Goal: Obtain resource: Download file/media

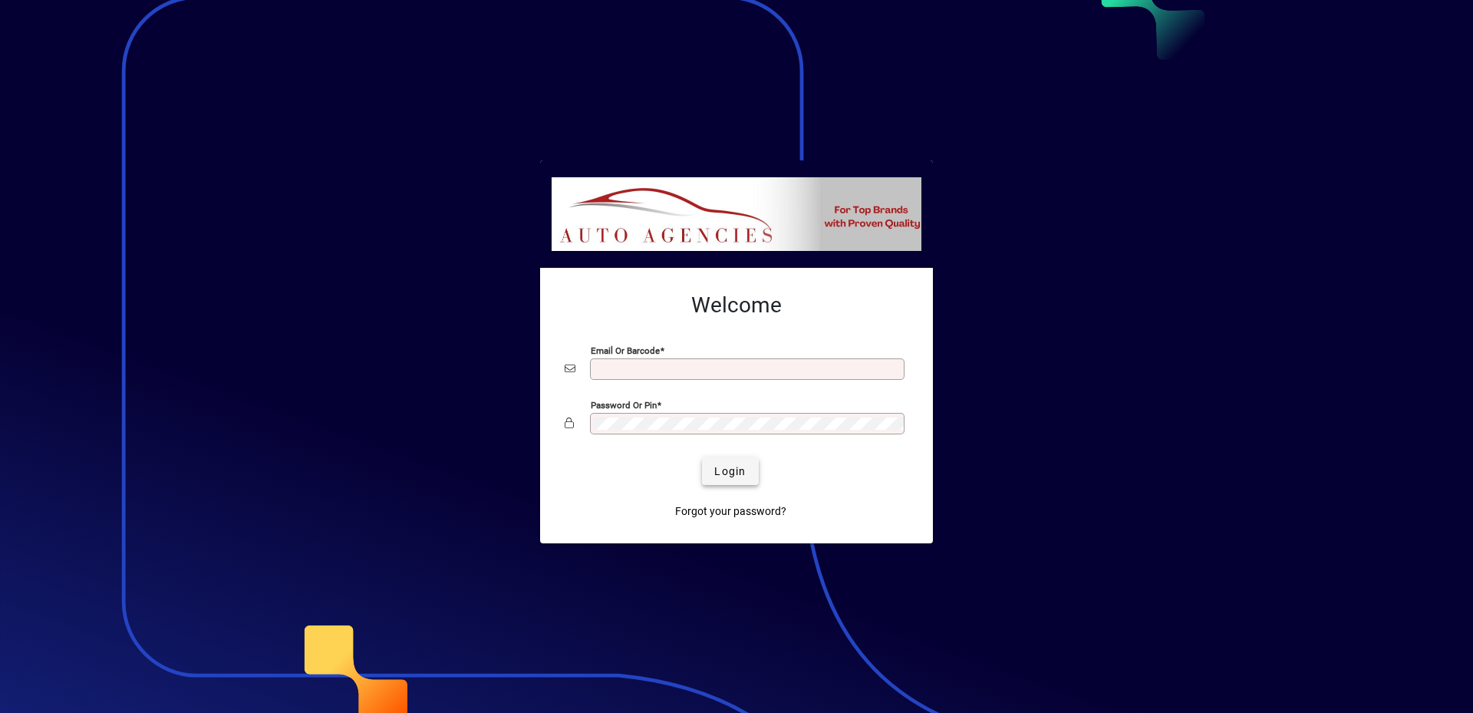
type input "**********"
click at [732, 472] on span "Login" at bounding box center [729, 471] width 31 height 16
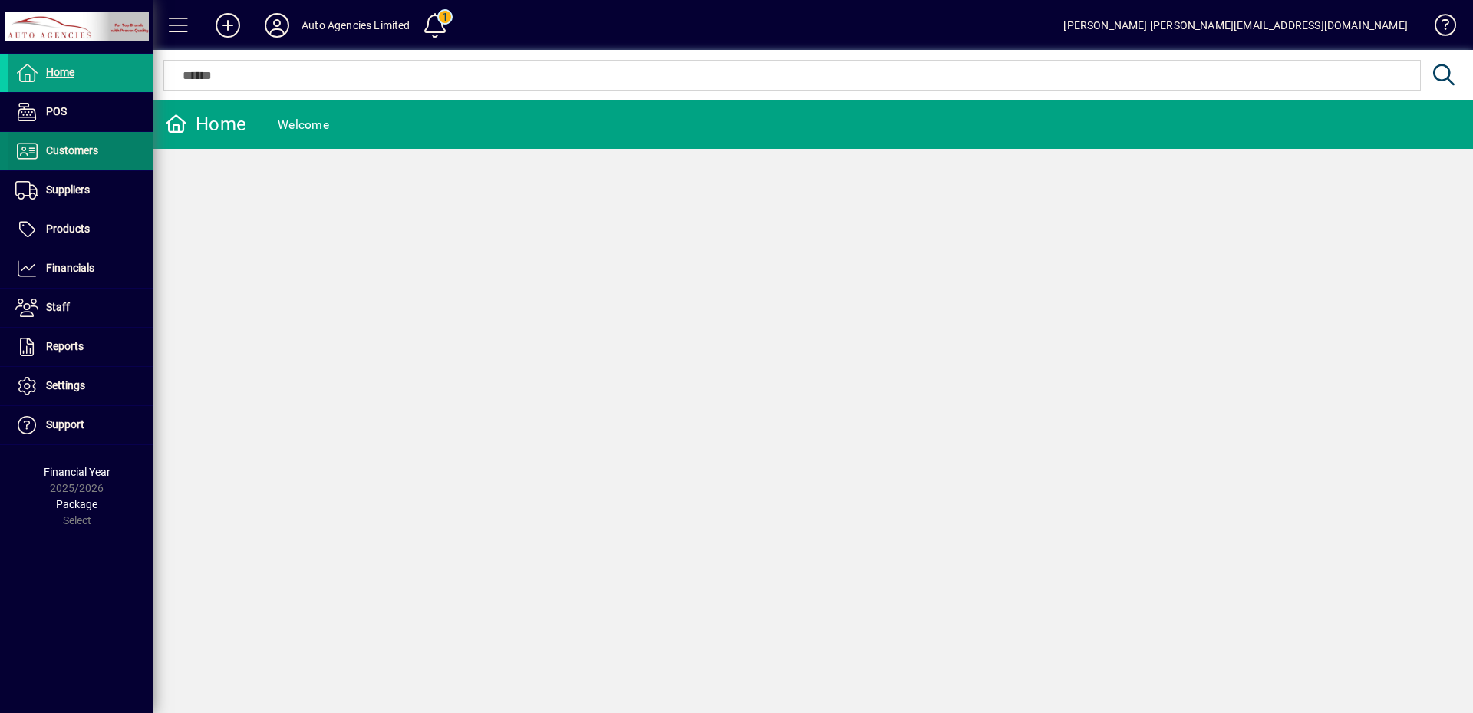
click at [64, 153] on span "Customers" at bounding box center [72, 150] width 52 height 12
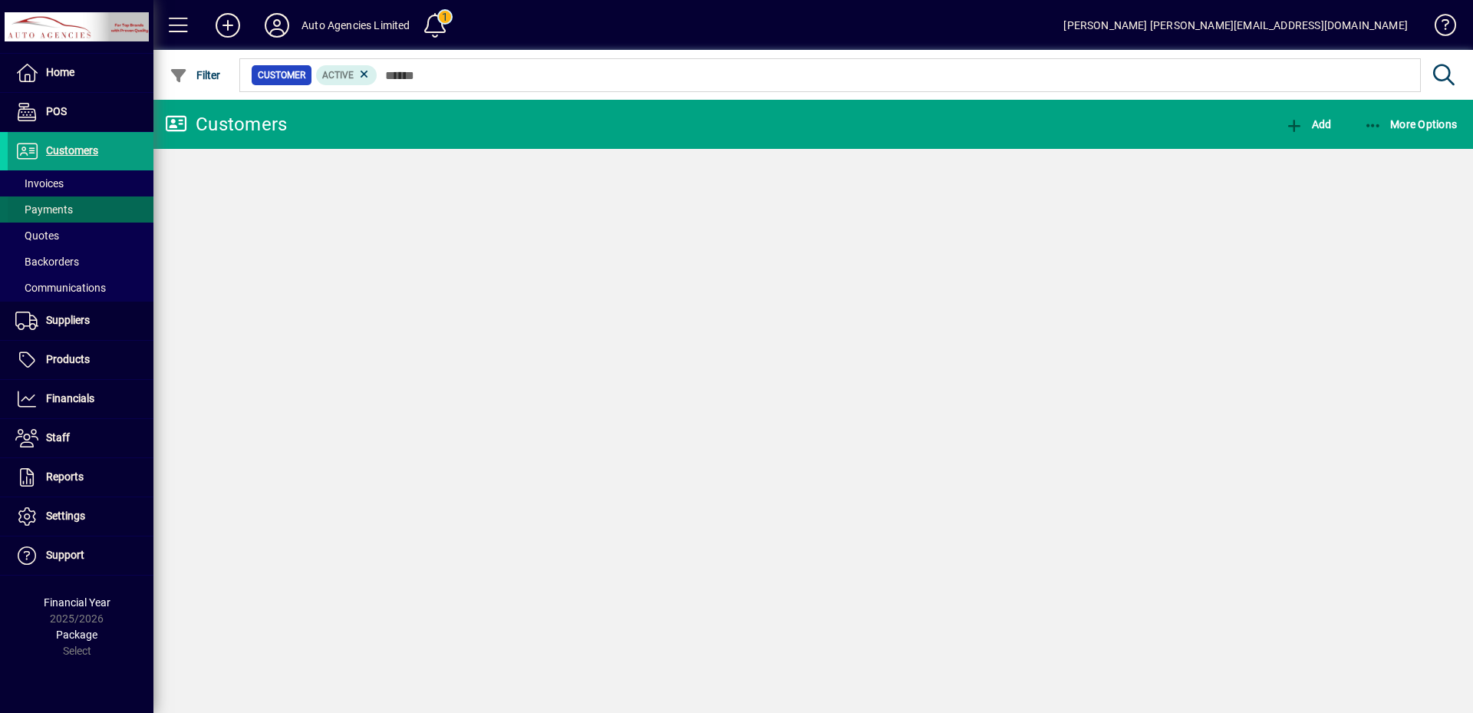
click at [57, 179] on span "Invoices" at bounding box center [39, 183] width 48 height 12
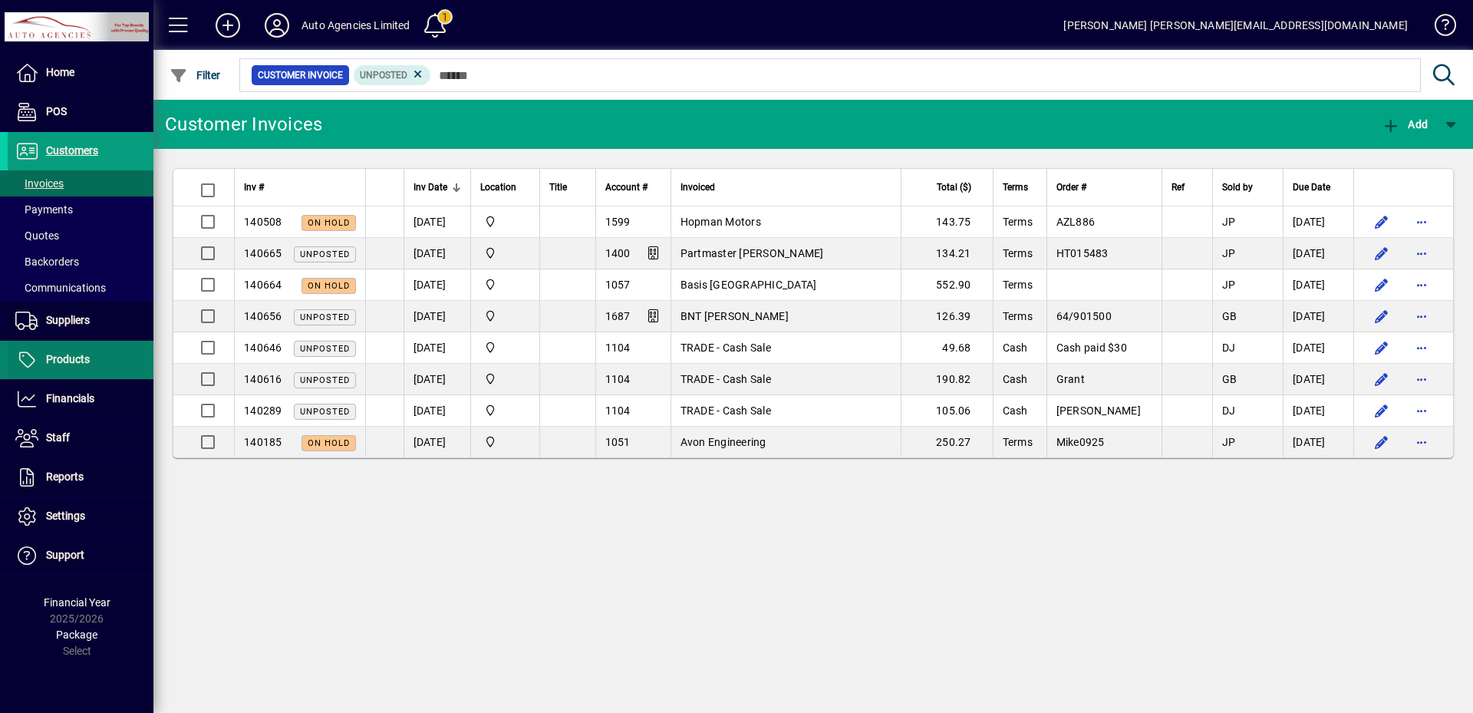
click at [81, 358] on span "Products" at bounding box center [68, 359] width 44 height 12
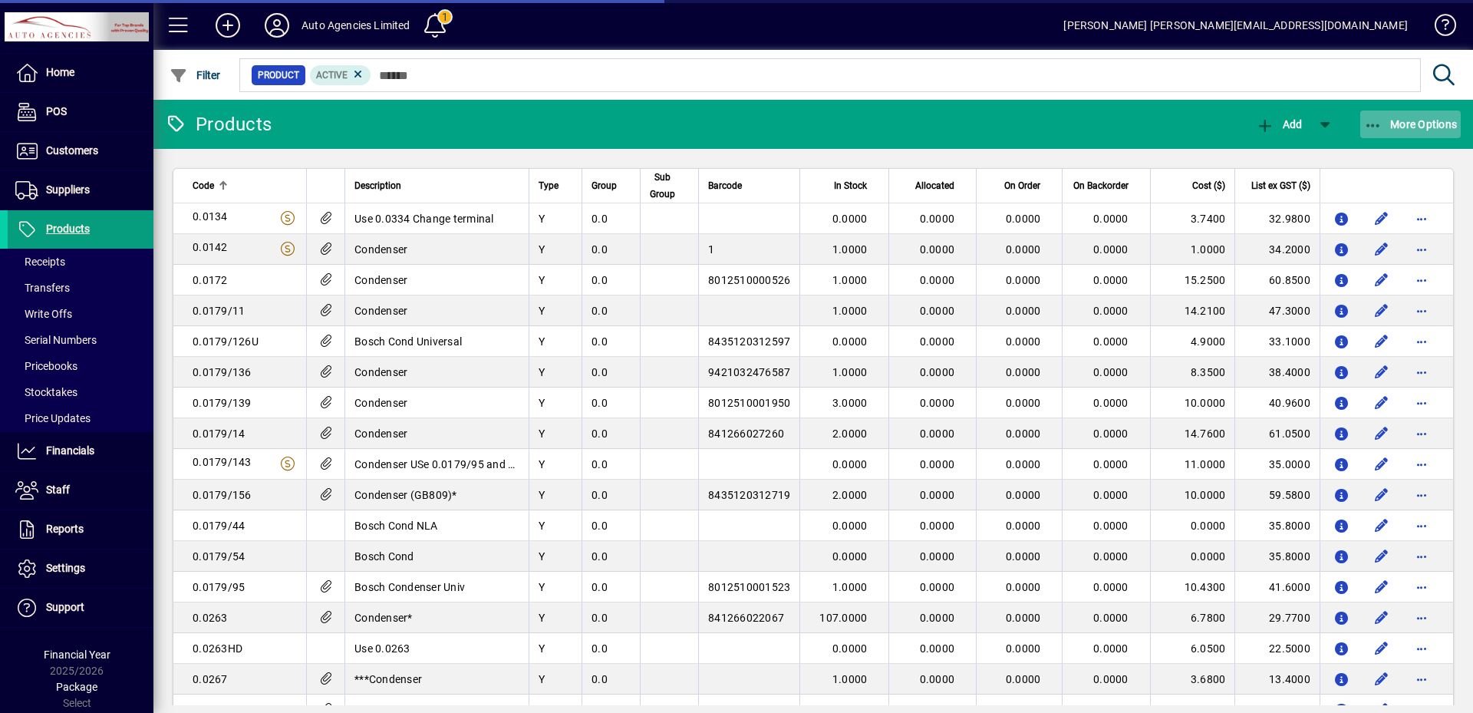
click at [1420, 121] on span "More Options" at bounding box center [1411, 124] width 94 height 12
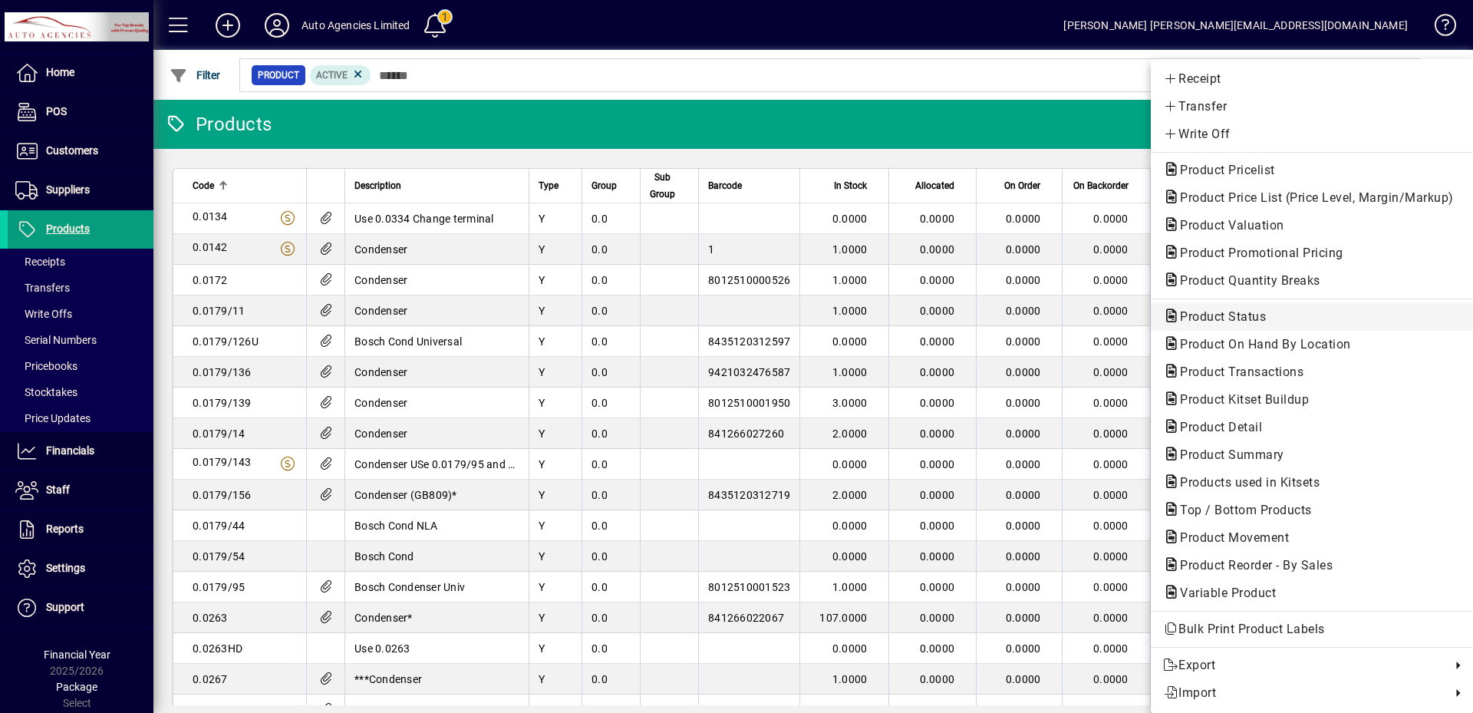
click at [1240, 320] on span "Product Status" at bounding box center [1218, 316] width 110 height 15
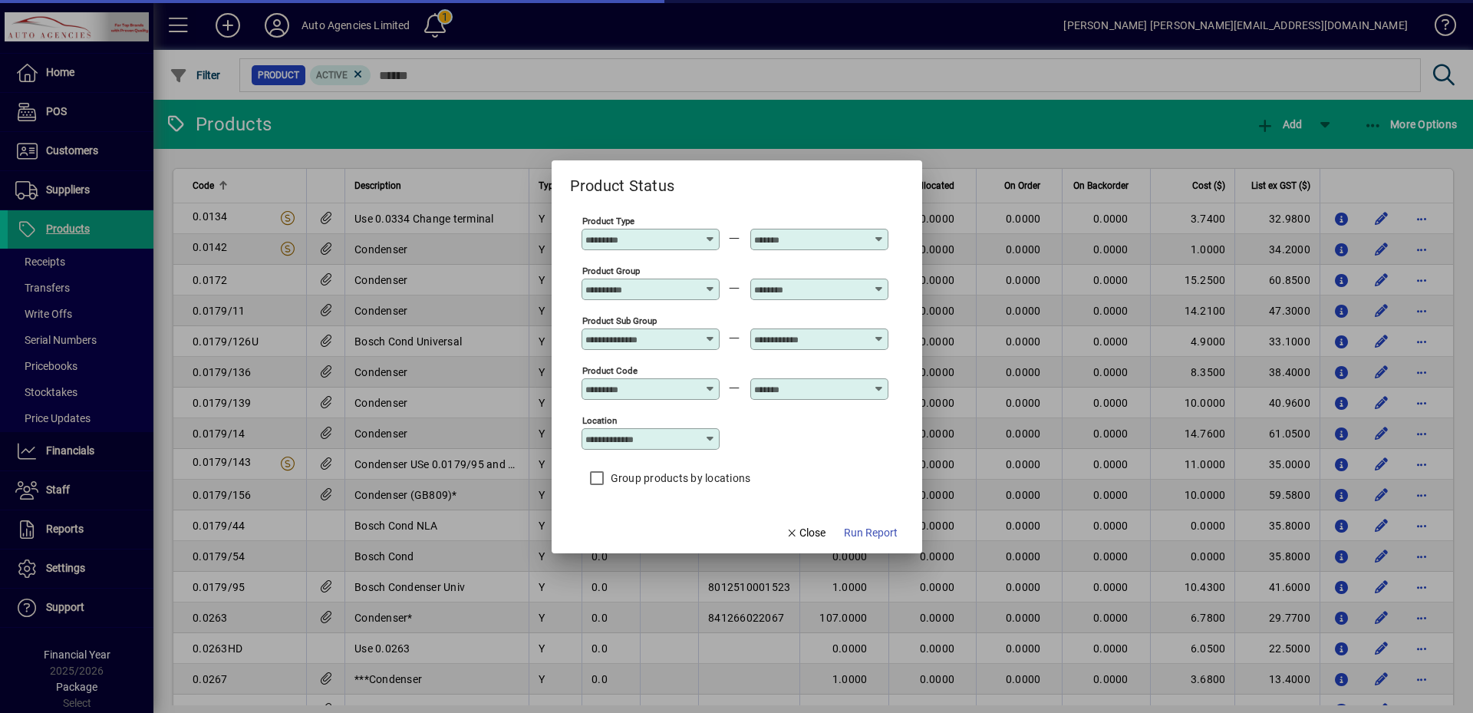
click at [839, 292] on input "text" at bounding box center [810, 289] width 112 height 12
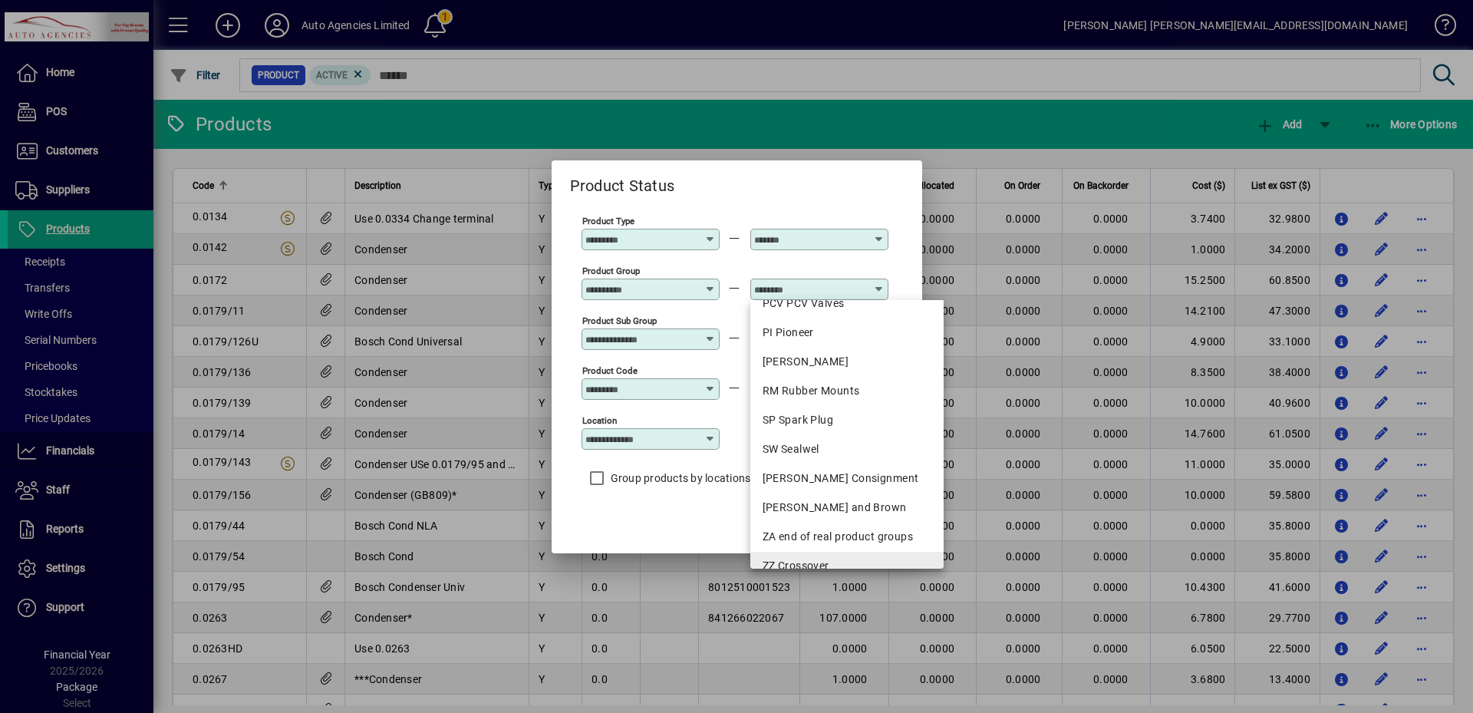
scroll to position [1318, 0]
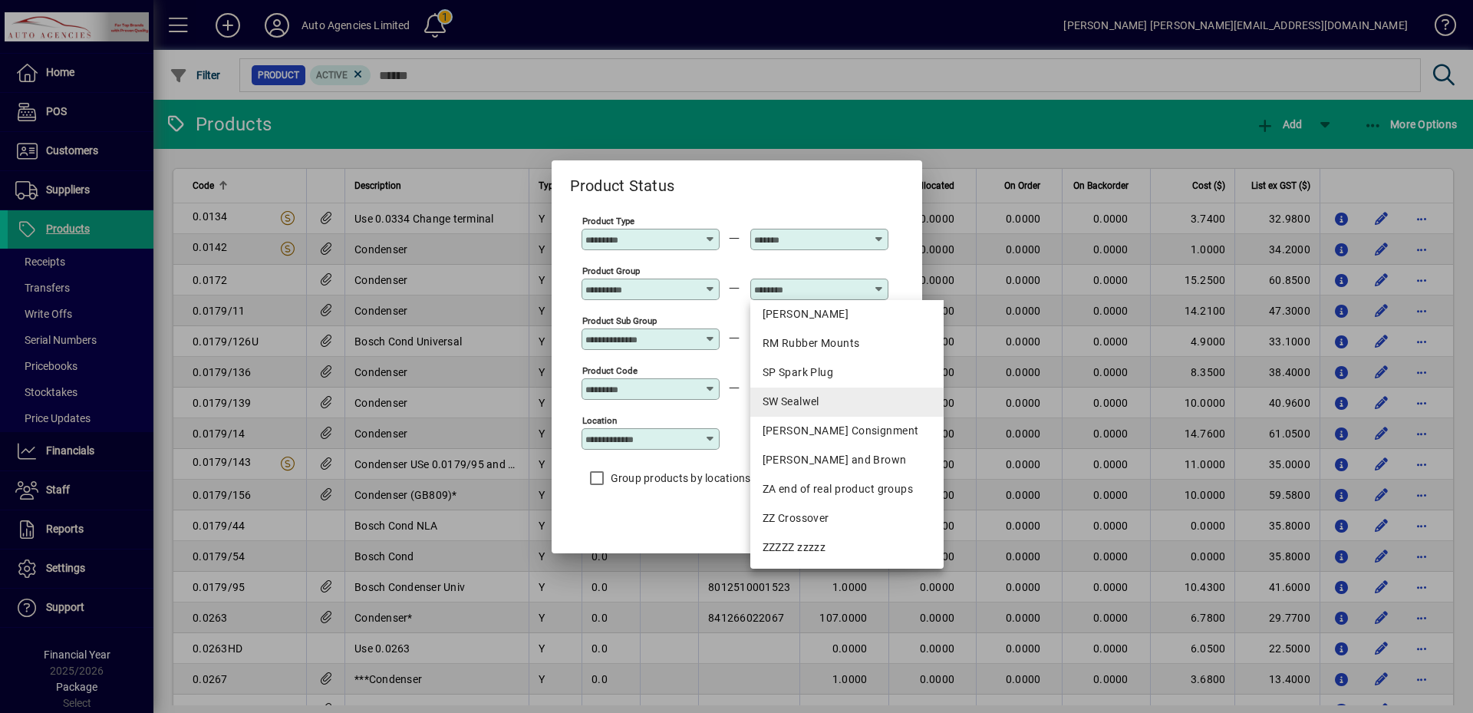
click at [816, 400] on div "SW Sealwel" at bounding box center [848, 402] width 170 height 16
type input "**********"
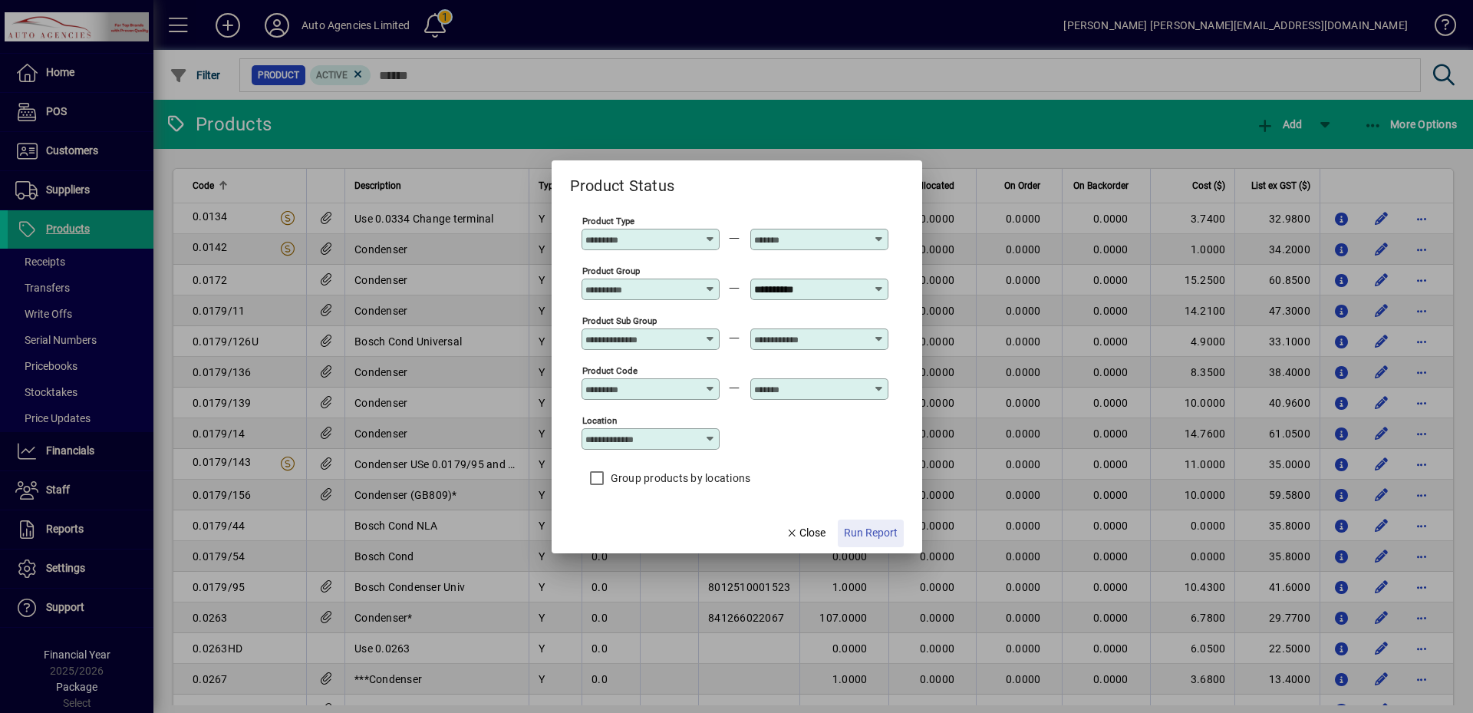
click at [875, 528] on span "Run Report" at bounding box center [871, 533] width 54 height 16
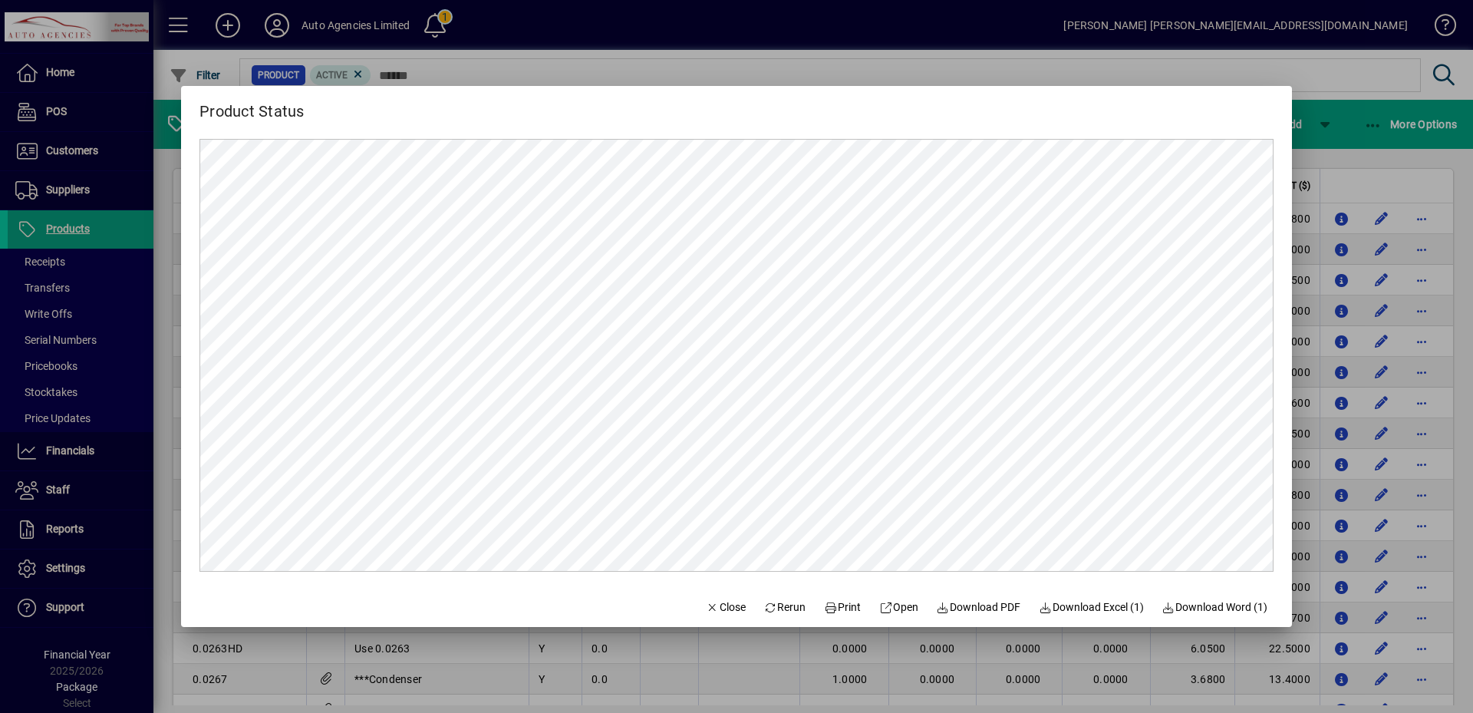
scroll to position [0, 0]
click at [1103, 606] on span "Download Excel (1)" at bounding box center [1091, 607] width 105 height 16
drag, startPoint x: 855, startPoint y: 35, endPoint x: 724, endPoint y: 58, distance: 134.0
click at [855, 35] on div at bounding box center [736, 356] width 1473 height 713
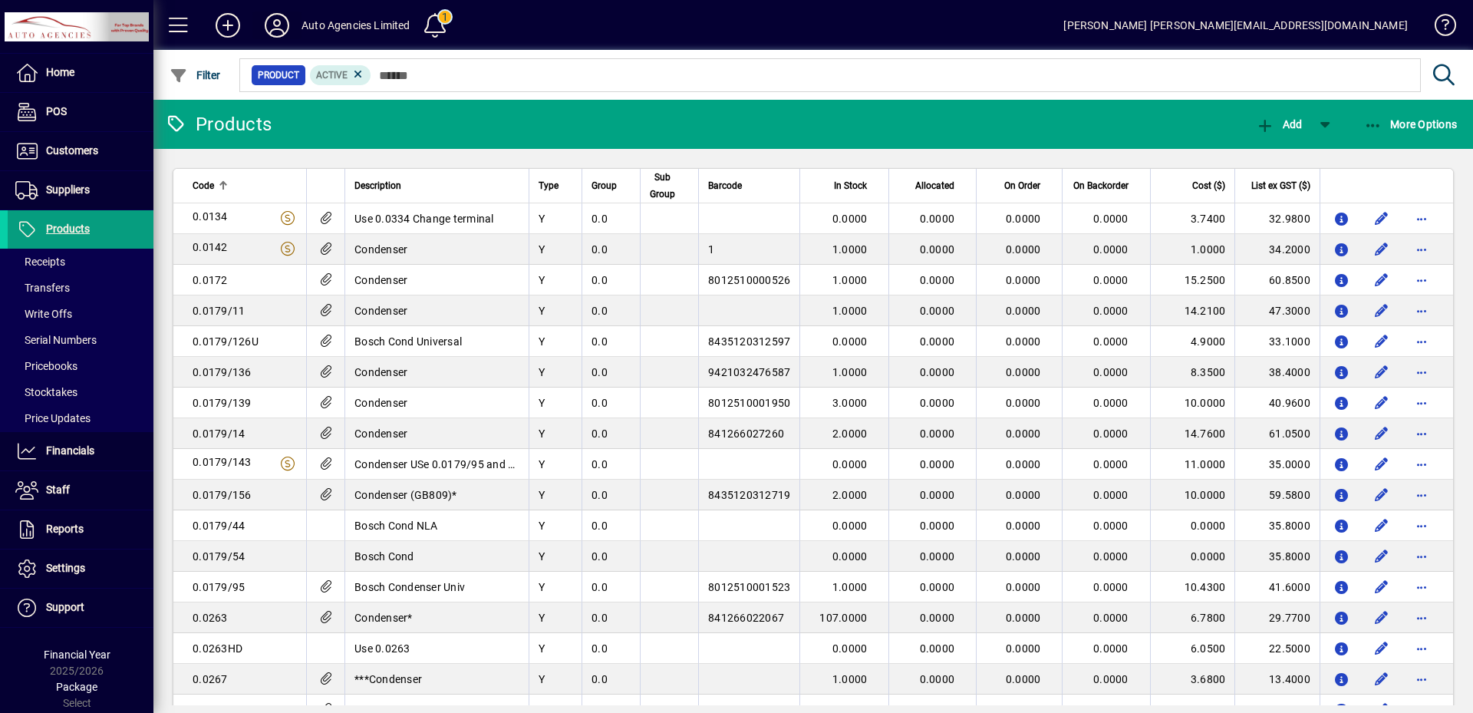
click at [279, 29] on icon at bounding box center [277, 25] width 31 height 25
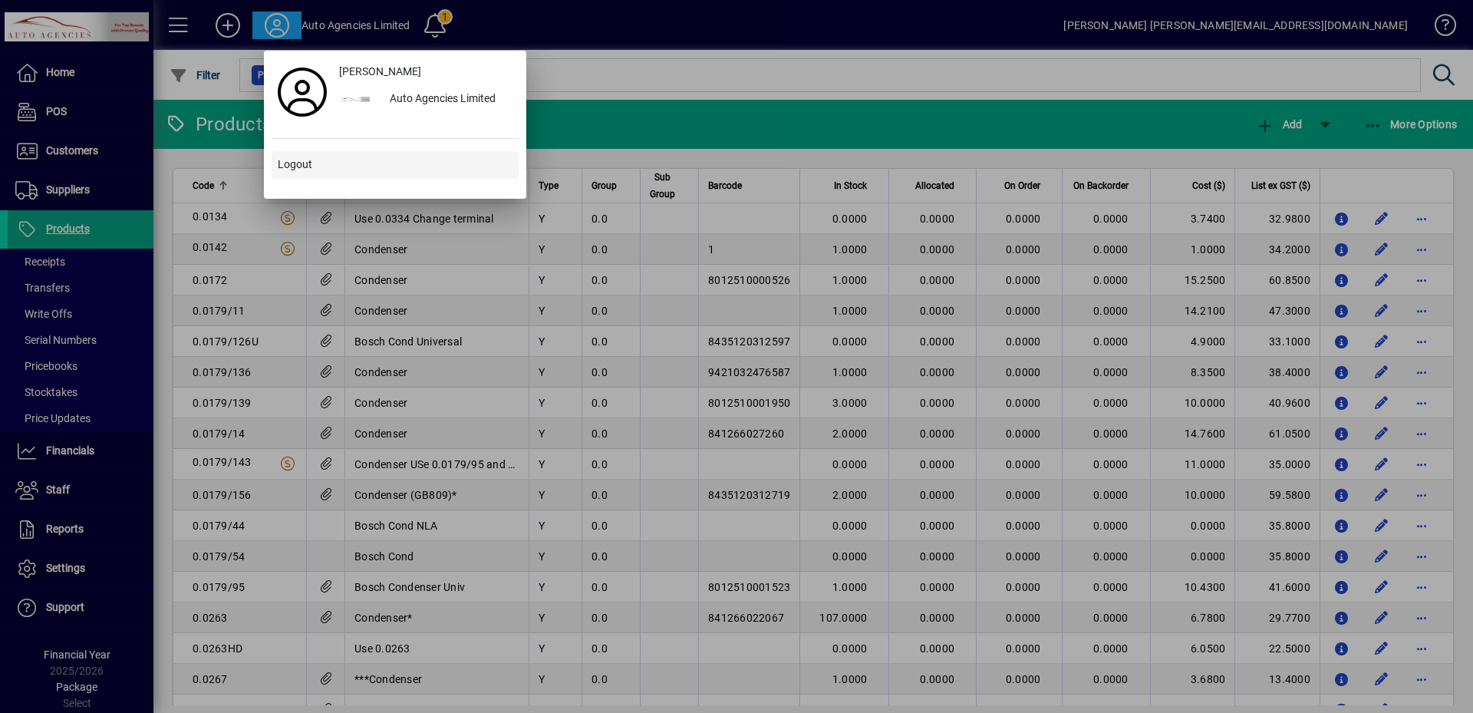
click at [308, 165] on span "Logout" at bounding box center [295, 165] width 35 height 16
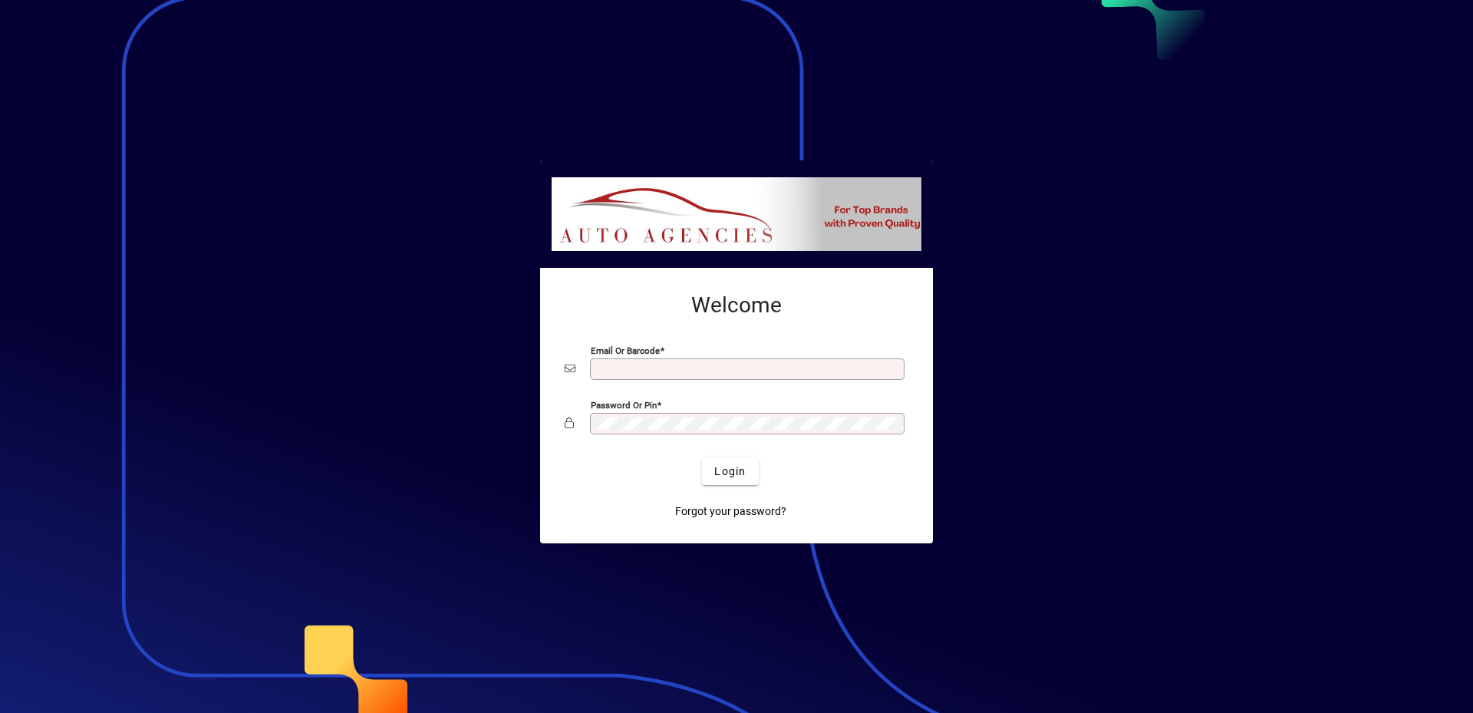
type input "**********"
click at [1115, 313] on div at bounding box center [736, 356] width 1473 height 713
